Goal: Task Accomplishment & Management: Use online tool/utility

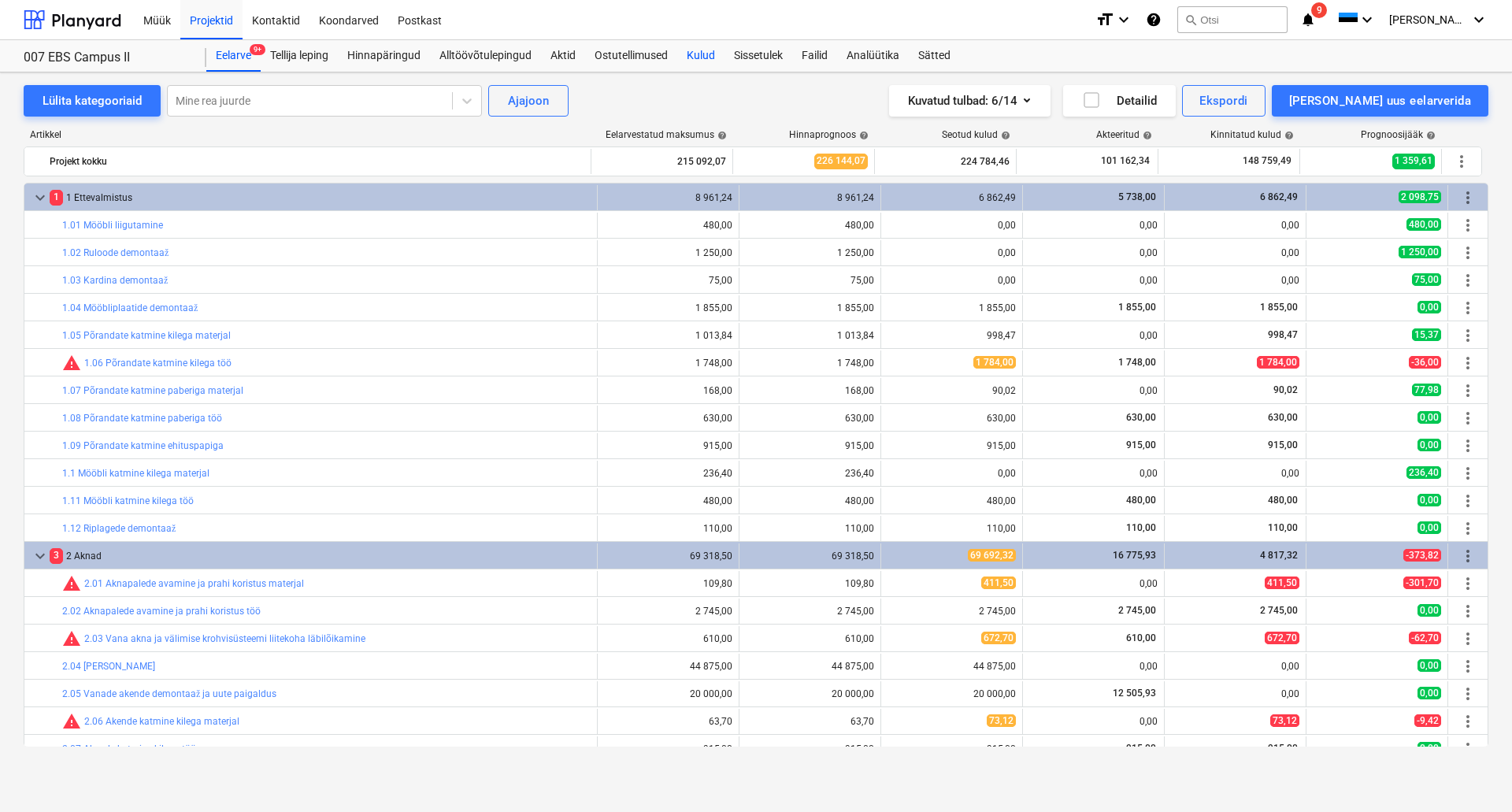
click at [708, 53] on div "Kulud" at bounding box center [701, 56] width 47 height 31
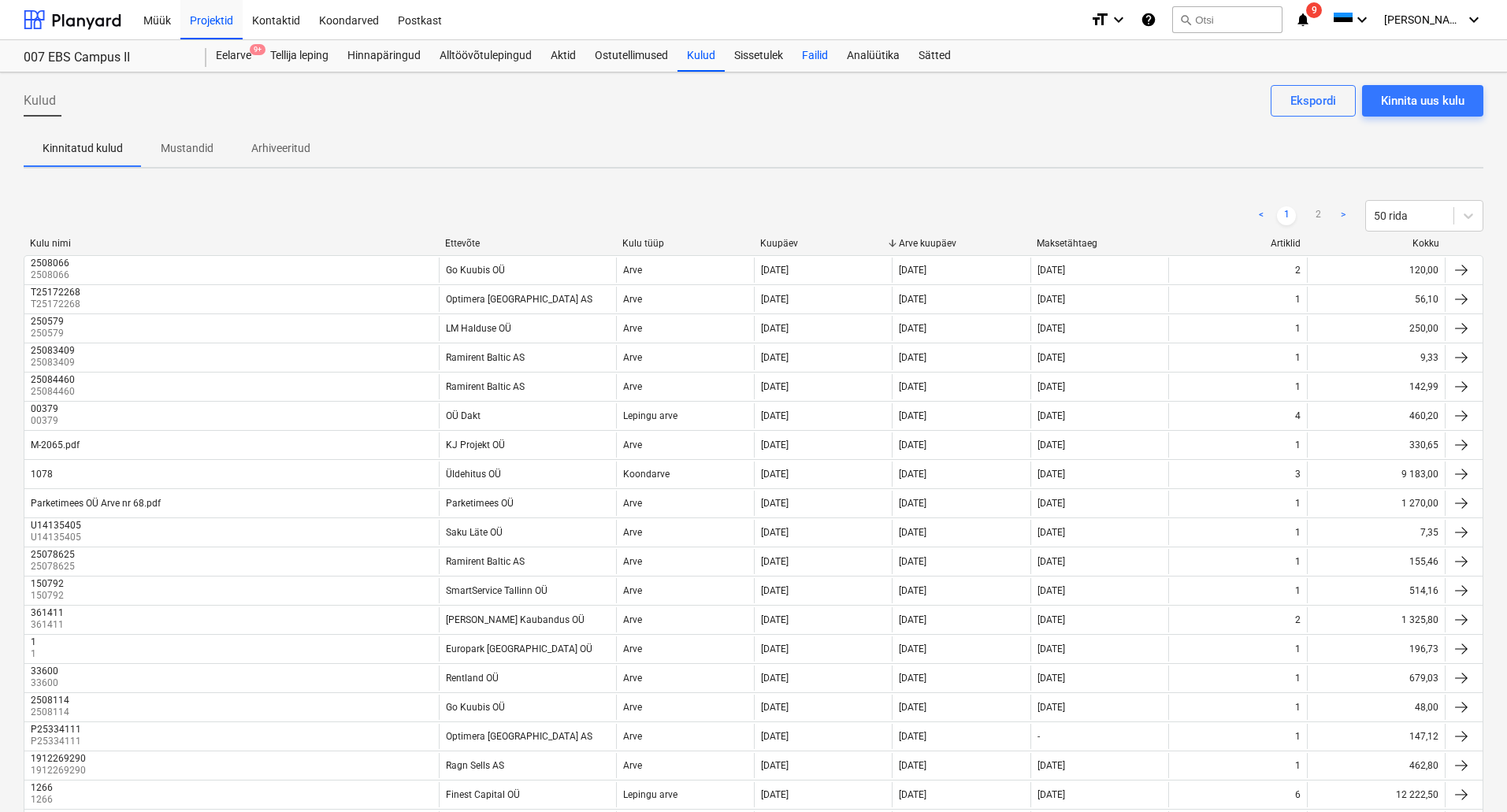
click at [818, 51] on div "Failid" at bounding box center [815, 56] width 45 height 31
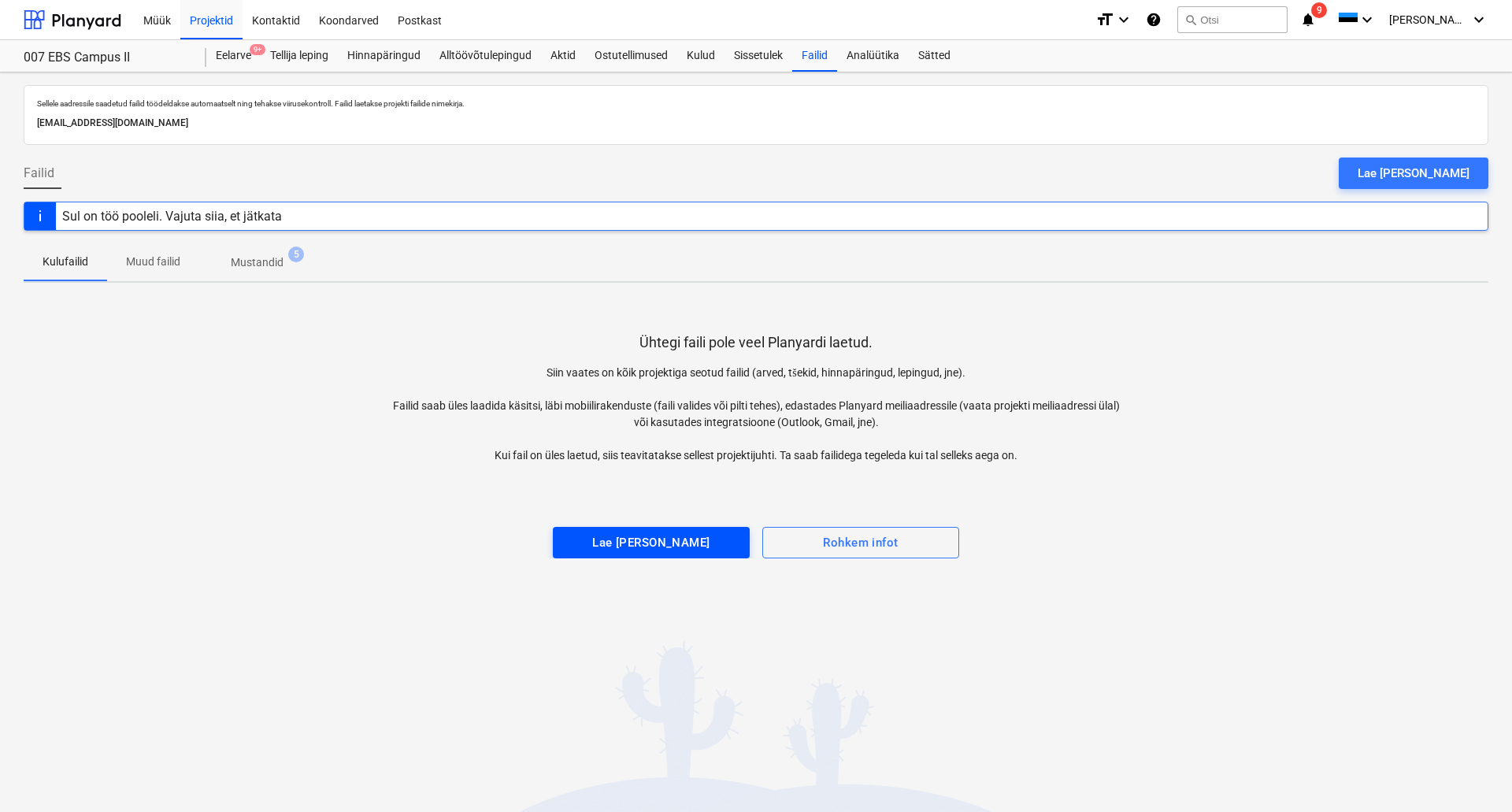
click at [614, 537] on div "Lae [PERSON_NAME]" at bounding box center [651, 543] width 117 height 21
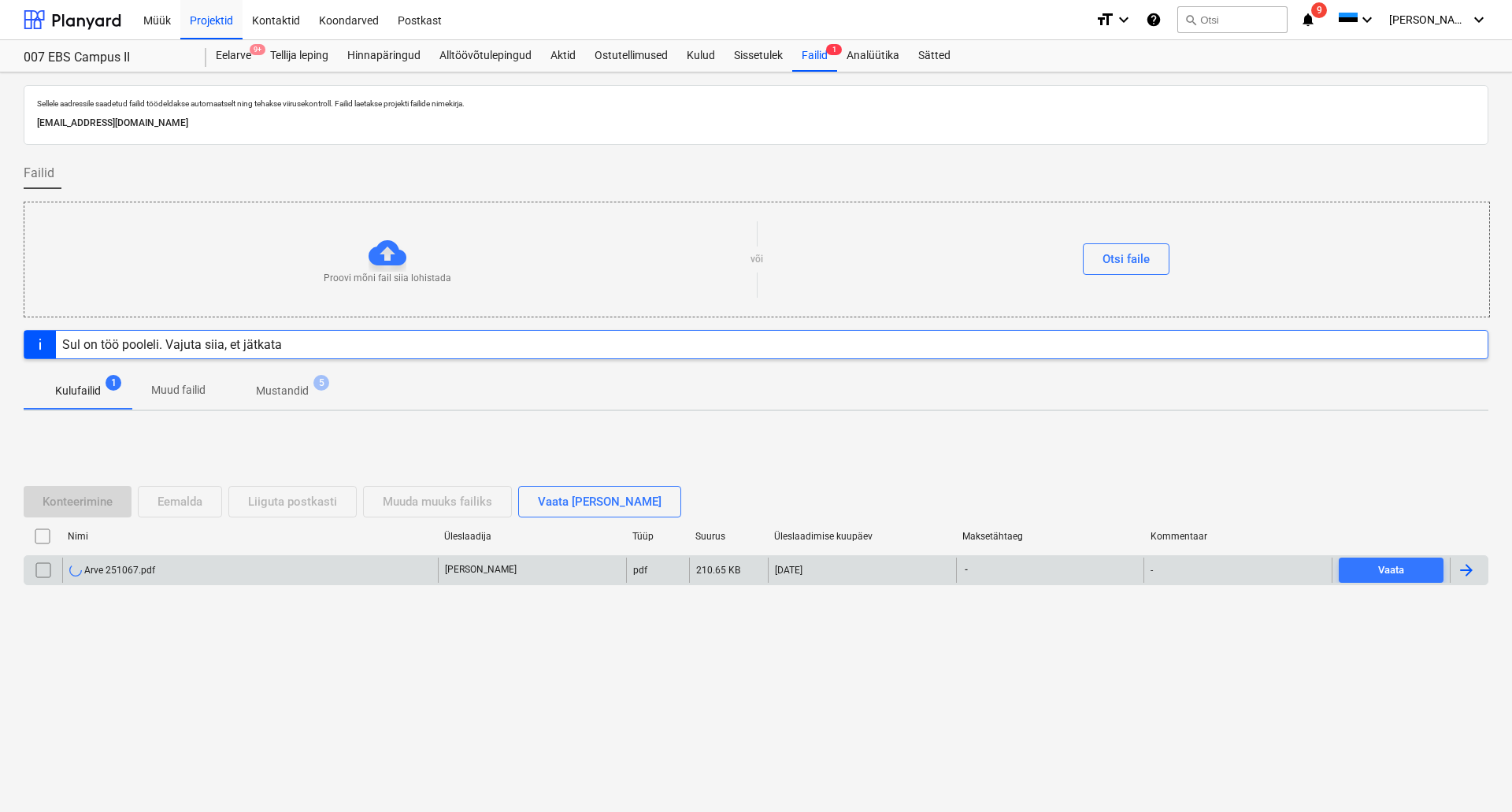
click at [166, 575] on div "Arve 251067.pdf" at bounding box center [250, 570] width 376 height 25
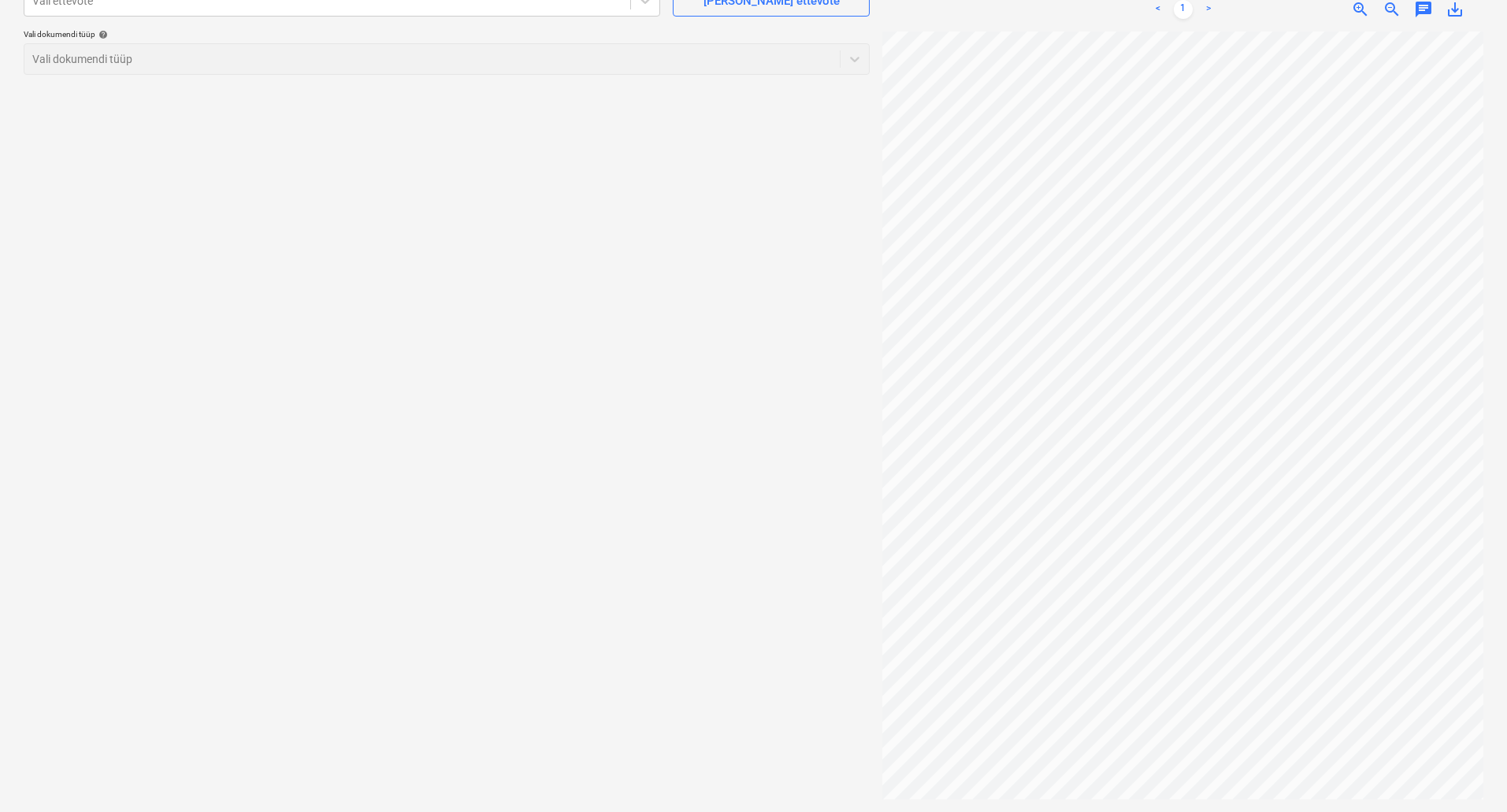
click at [1395, 13] on span "zoom_out" at bounding box center [1392, 10] width 19 height 19
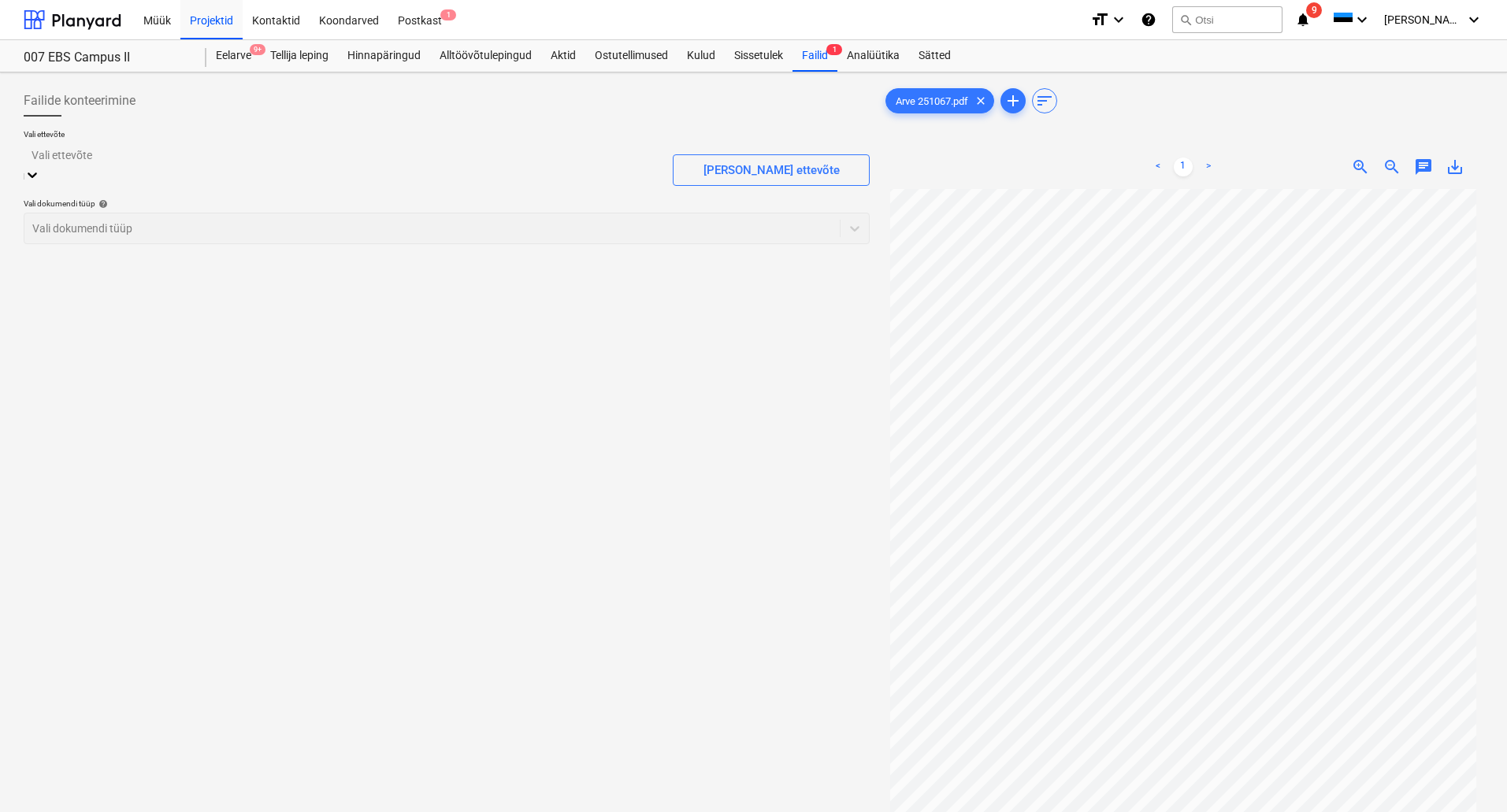
click at [210, 150] on div at bounding box center [341, 154] width 620 height 18
type input "ge"
click at [296, 811] on div "[PERSON_NAME]" at bounding box center [753, 818] width 1507 height 13
click at [291, 214] on div at bounding box center [446, 213] width 830 height 18
click at [276, 811] on div "Eraldi ostuarve või tšekk" at bounding box center [753, 818] width 1507 height 13
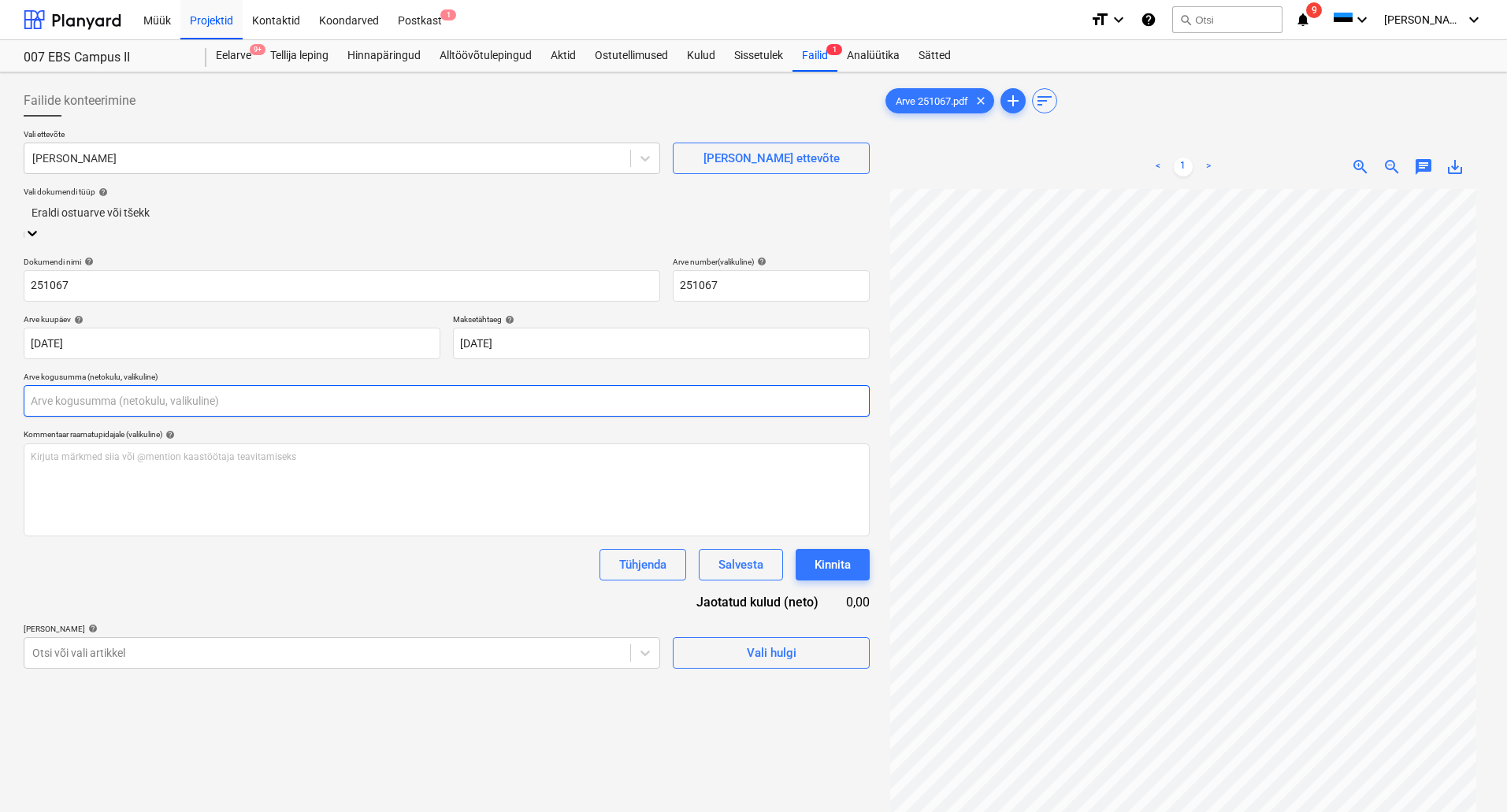
click at [257, 390] on input "text" at bounding box center [446, 401] width 846 height 31
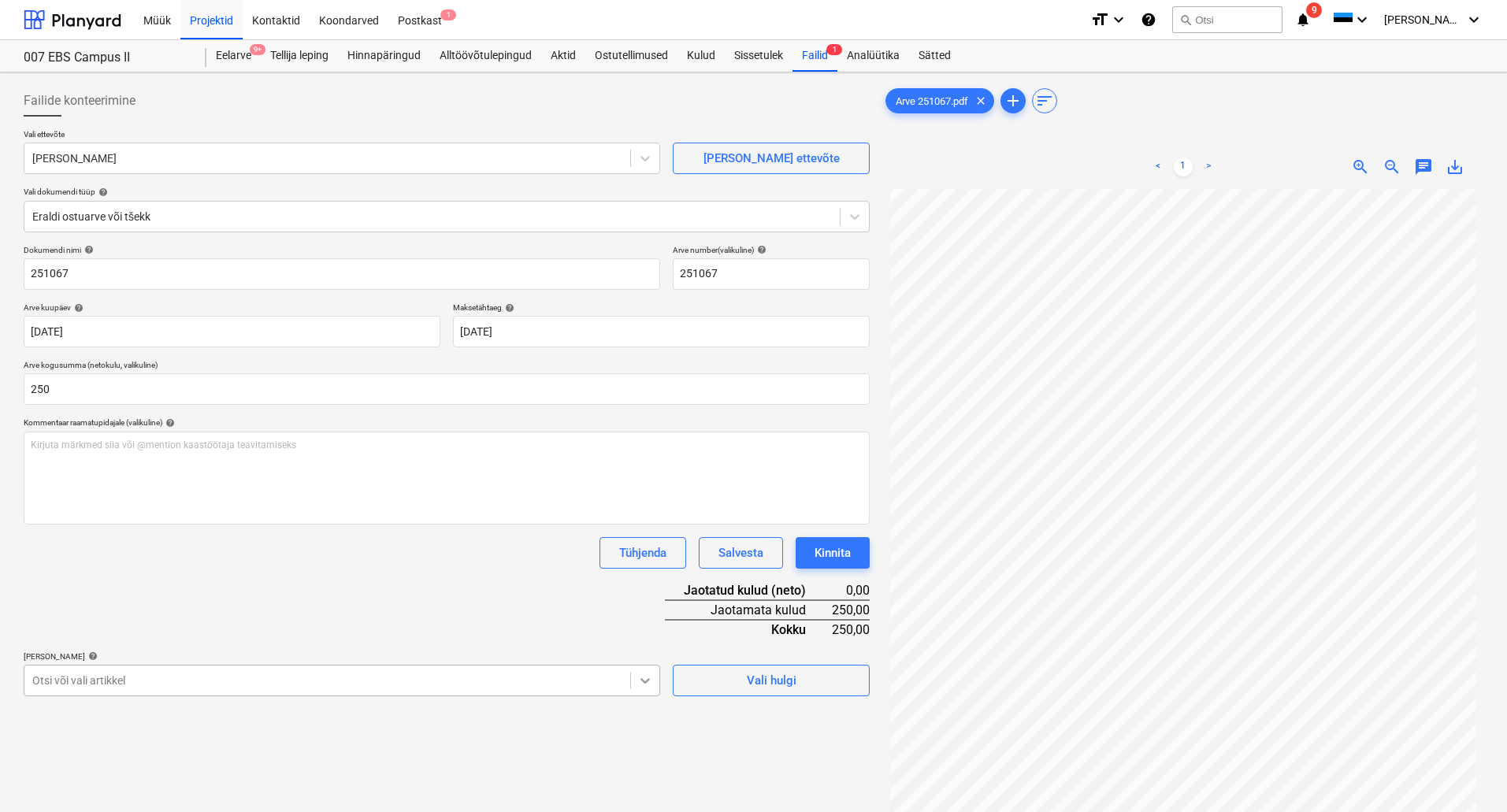
type input "250,00"
click at [648, 676] on body "Müük Projektid Kontaktid Koondarved Postkast 1 format_size keyboard_arrow_down …" at bounding box center [753, 406] width 1507 height 812
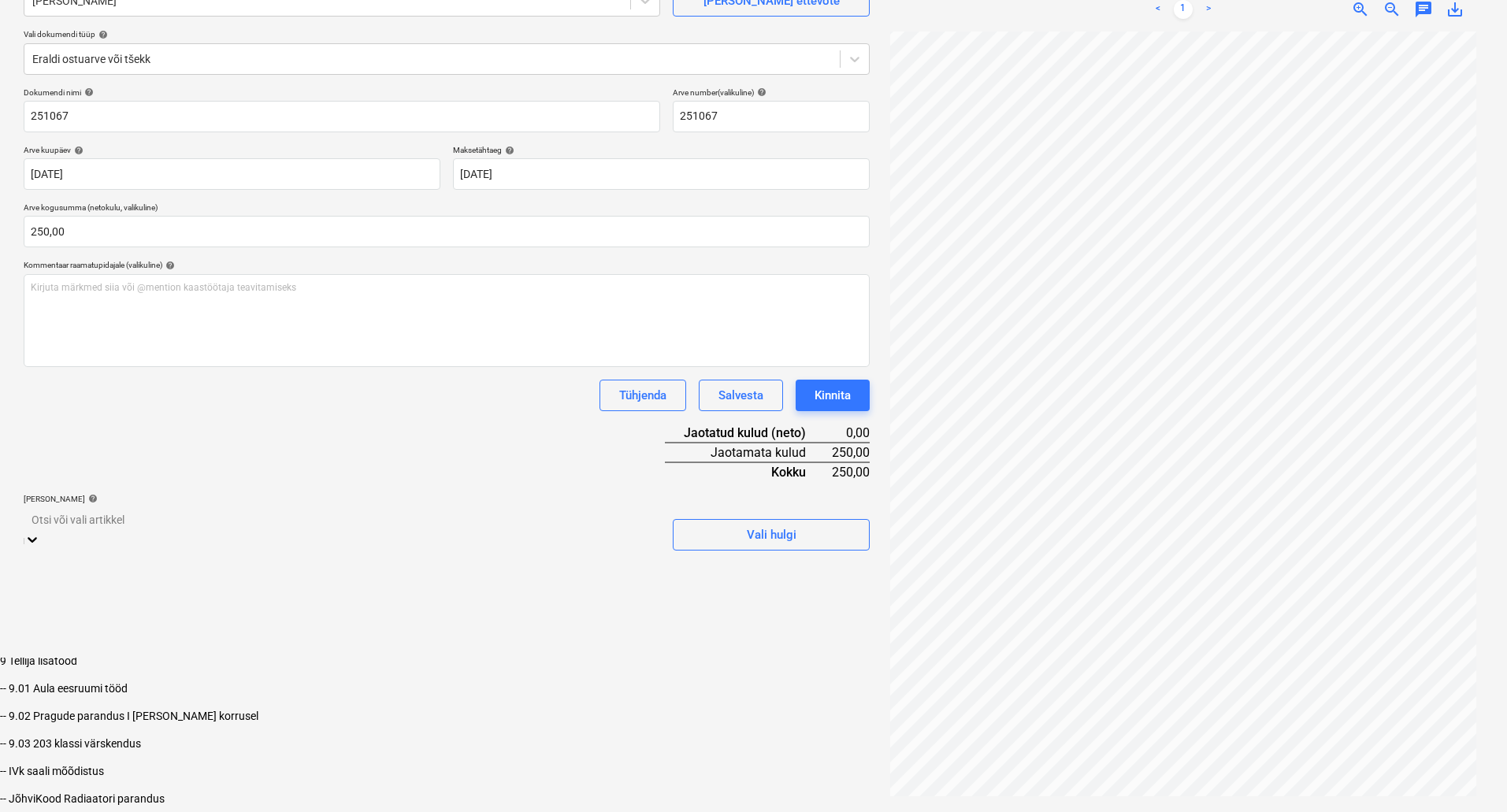
scroll to position [1831, 0]
click at [220, 756] on div "-- IVk saali mõõdistus" at bounding box center [753, 763] width 1507 height 13
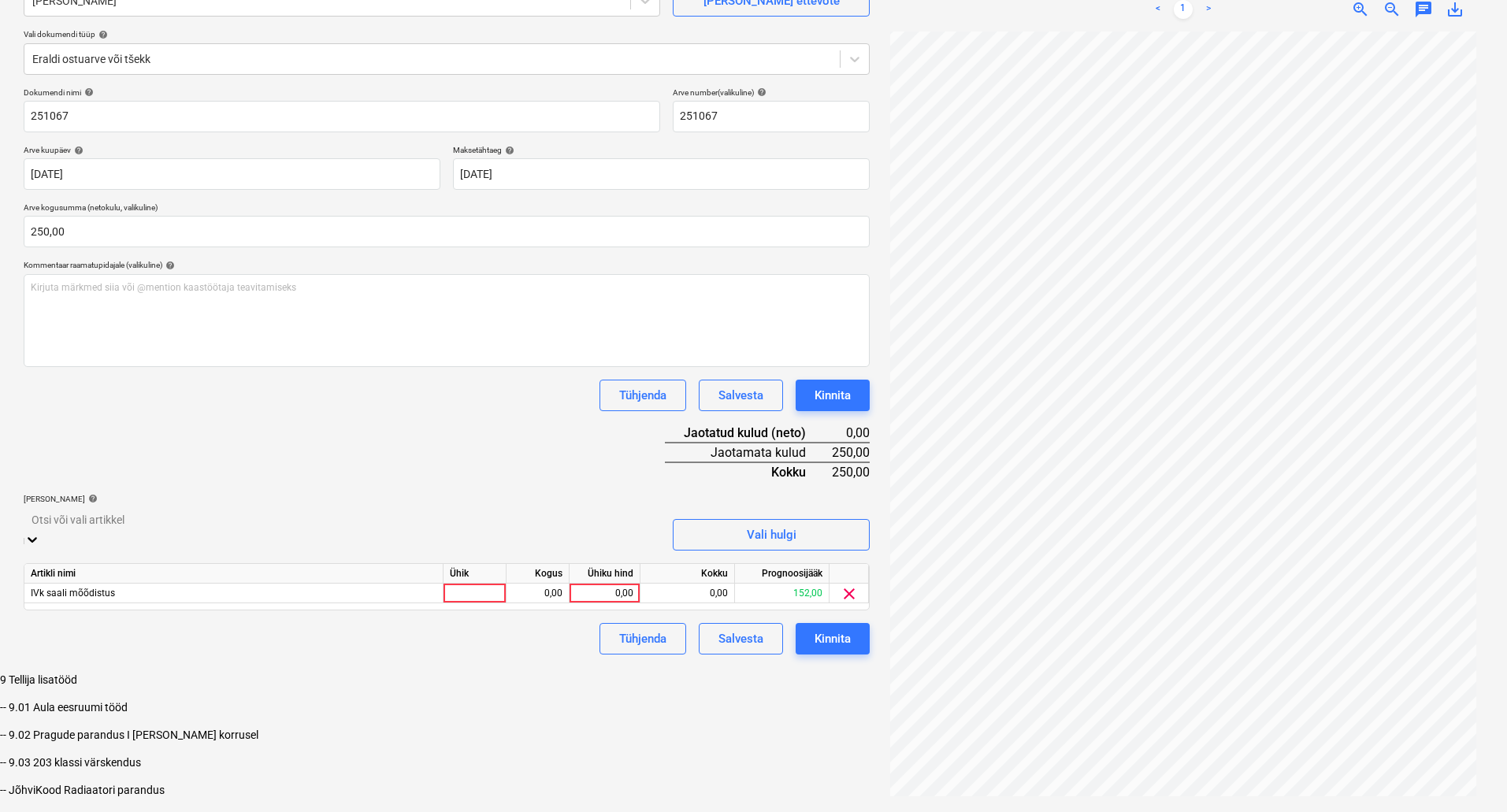
scroll to position [1804, 0]
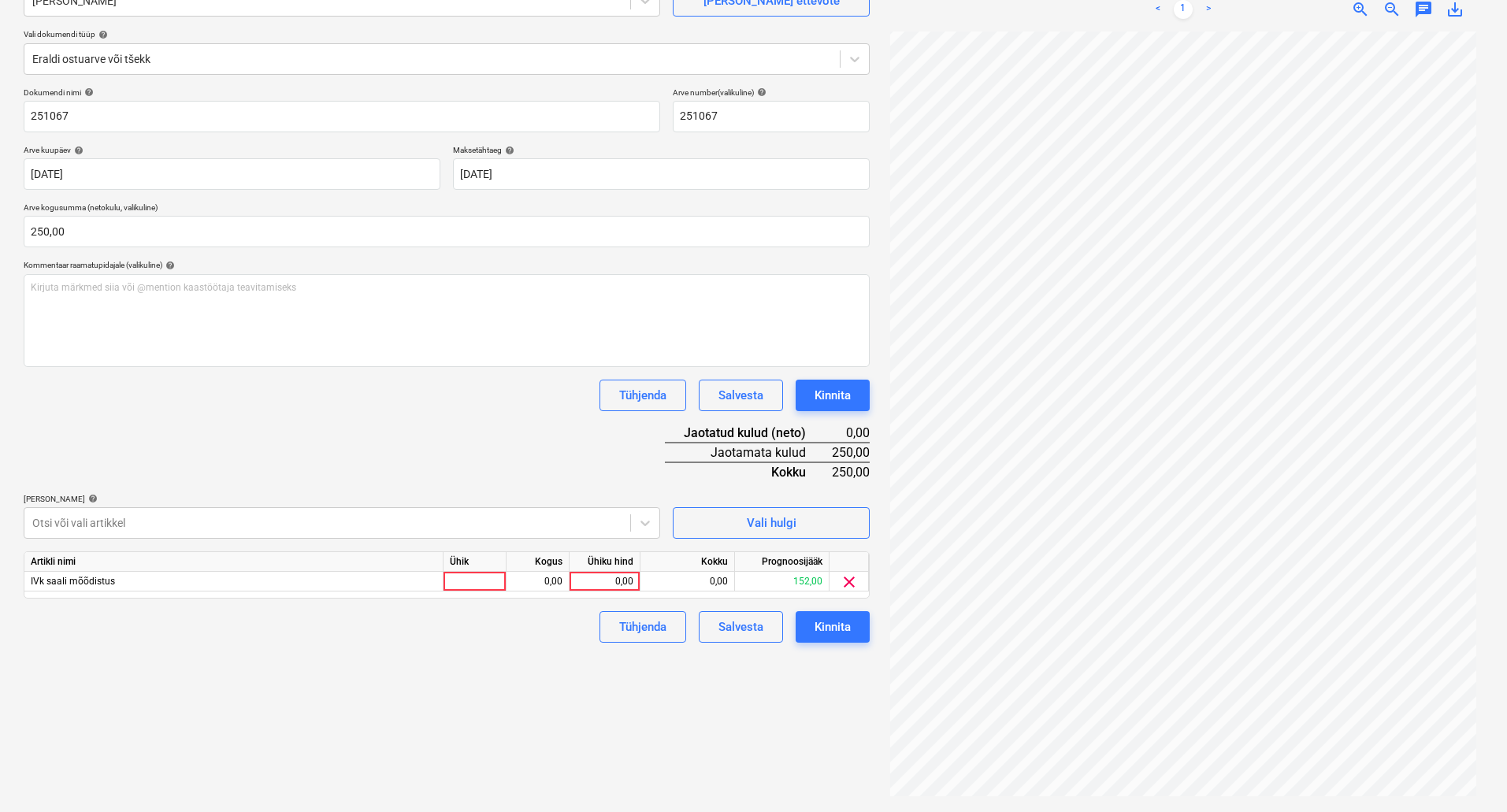
click at [811, 720] on div "Failide konteerimine Vali ettevõte Gersen OÜ [PERSON_NAME] uus ettevõte Vali do…" at bounding box center [447, 363] width 859 height 885
click at [858, 580] on span "clear" at bounding box center [849, 582] width 19 height 19
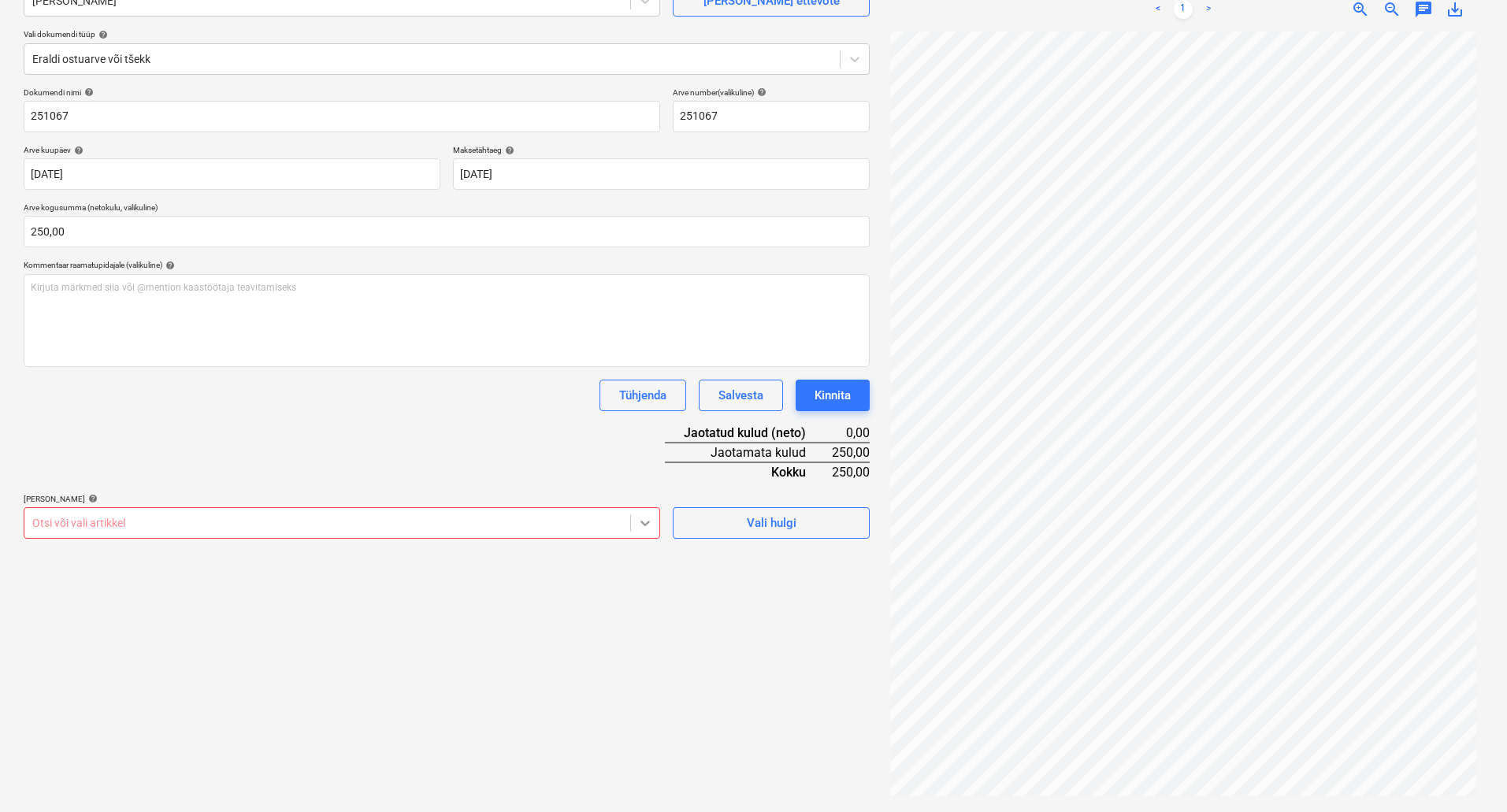
click at [651, 522] on icon at bounding box center [645, 523] width 16 height 16
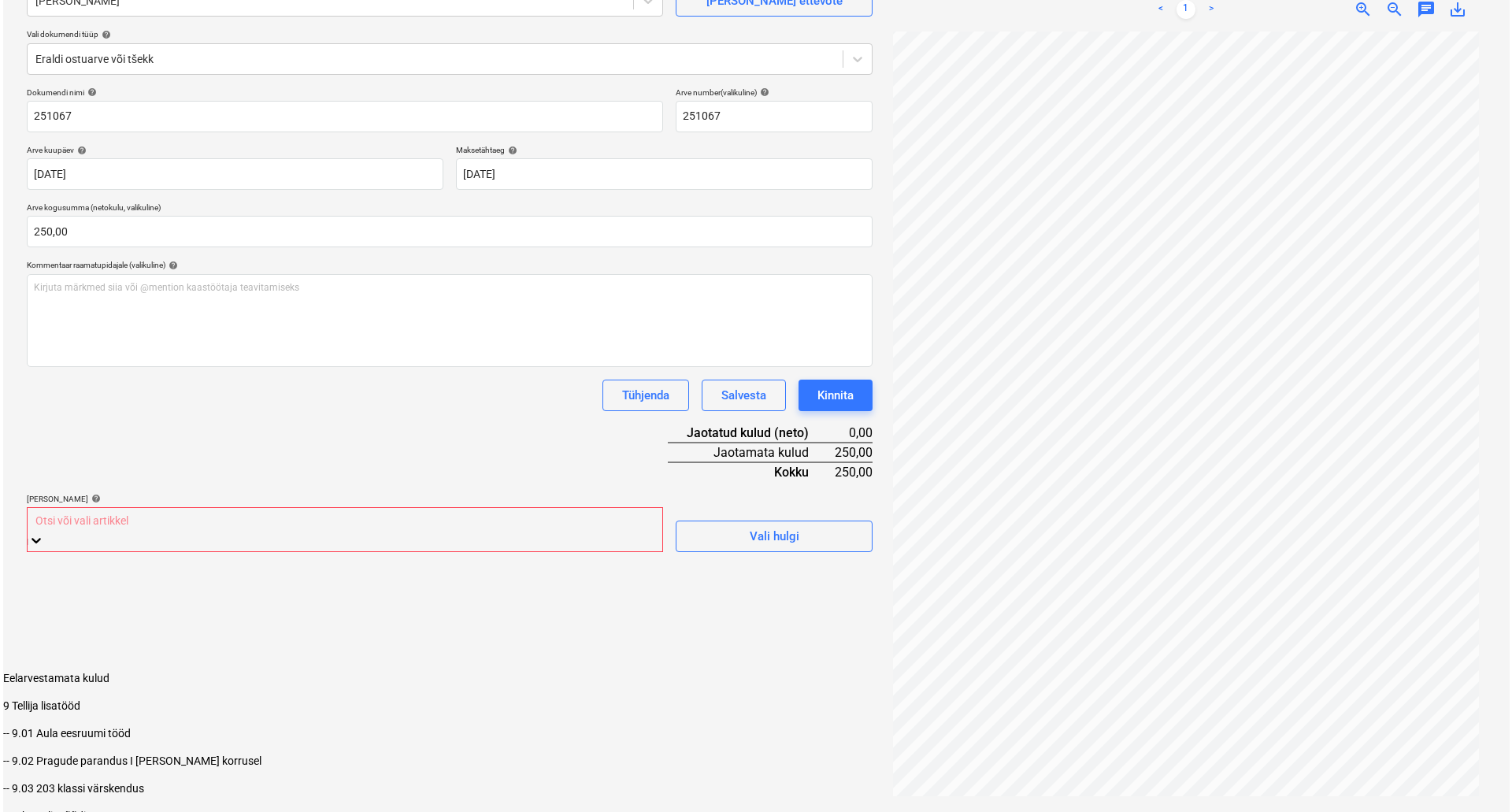
scroll to position [1752, 0]
click at [161, 752] on div "-- 9.01 Aula eesruumi tööd" at bounding box center [753, 758] width 1507 height 13
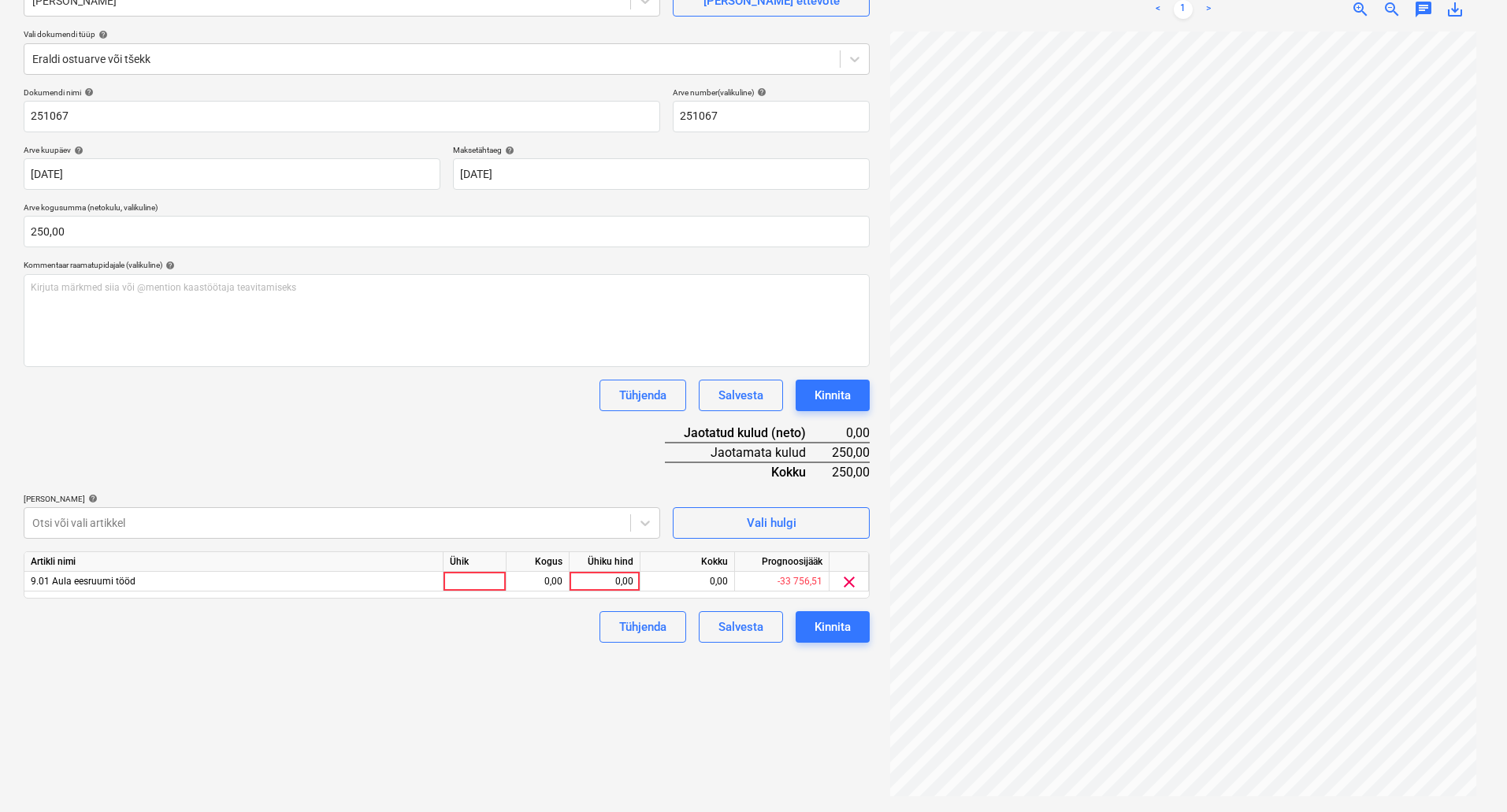
click at [750, 692] on div "Failide konteerimine Vali ettevõte Gersen OÜ [PERSON_NAME] uus ettevõte Vali do…" at bounding box center [447, 363] width 859 height 885
click at [599, 572] on div "0,00" at bounding box center [605, 581] width 57 height 20
type input "250"
click at [827, 625] on div "Kinnita" at bounding box center [833, 627] width 36 height 21
